Goal: Navigation & Orientation: Find specific page/section

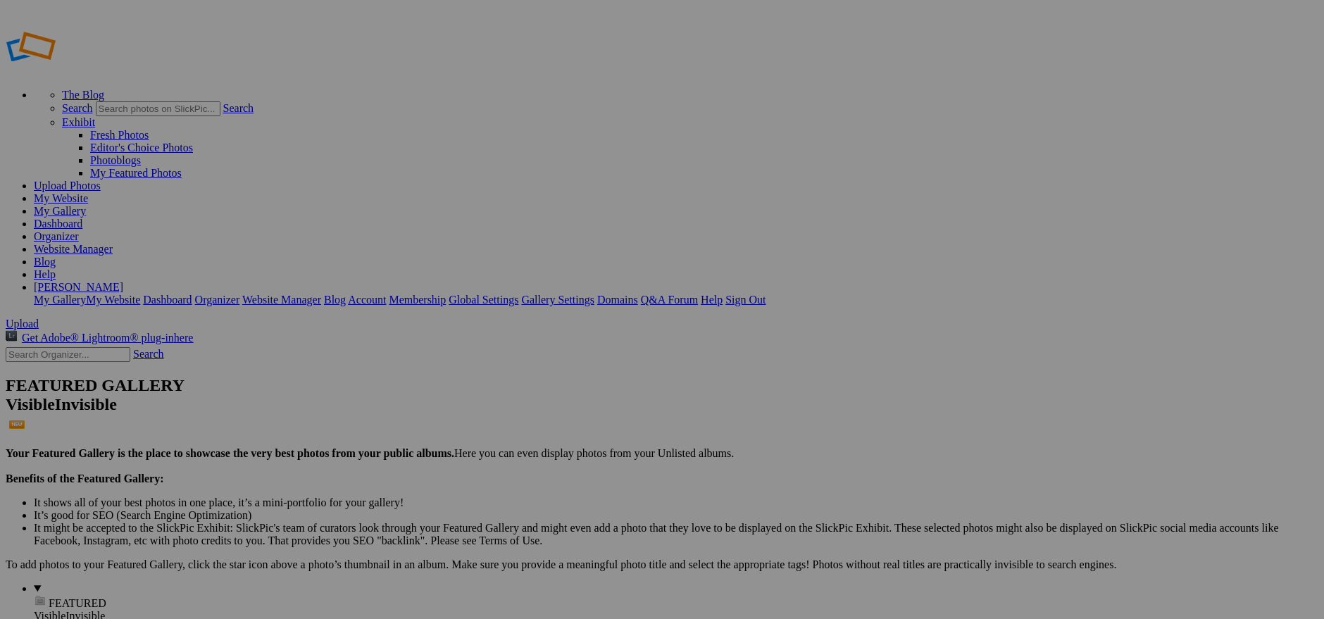
click at [88, 192] on link "My Website" at bounding box center [61, 198] width 54 height 12
